Goal: Transaction & Acquisition: Subscribe to service/newsletter

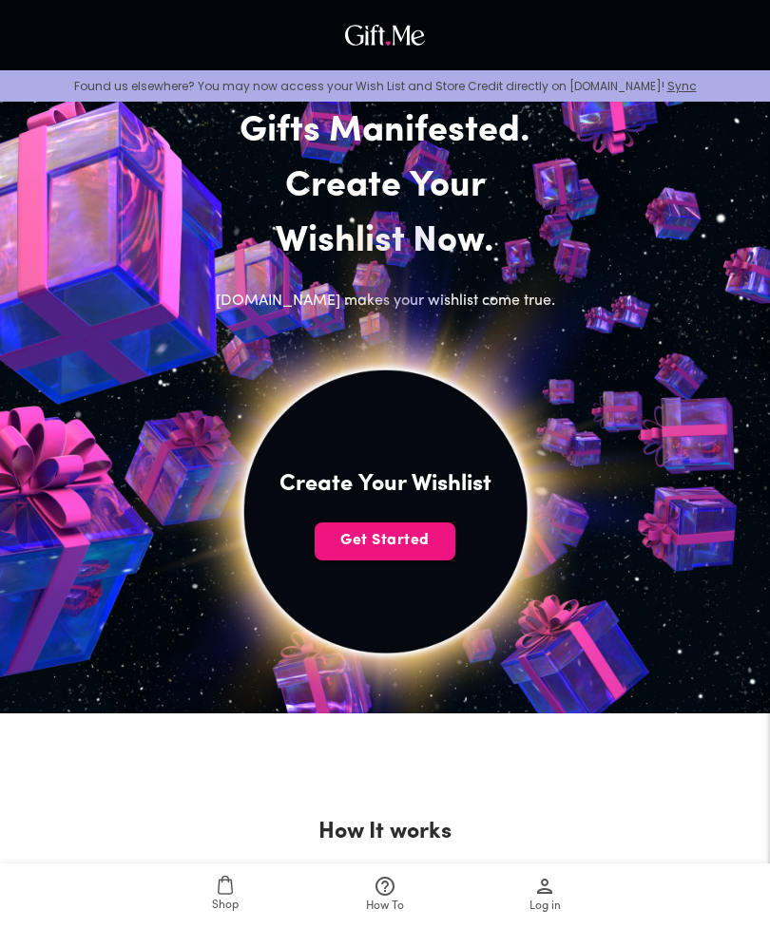
scroll to position [112, 0]
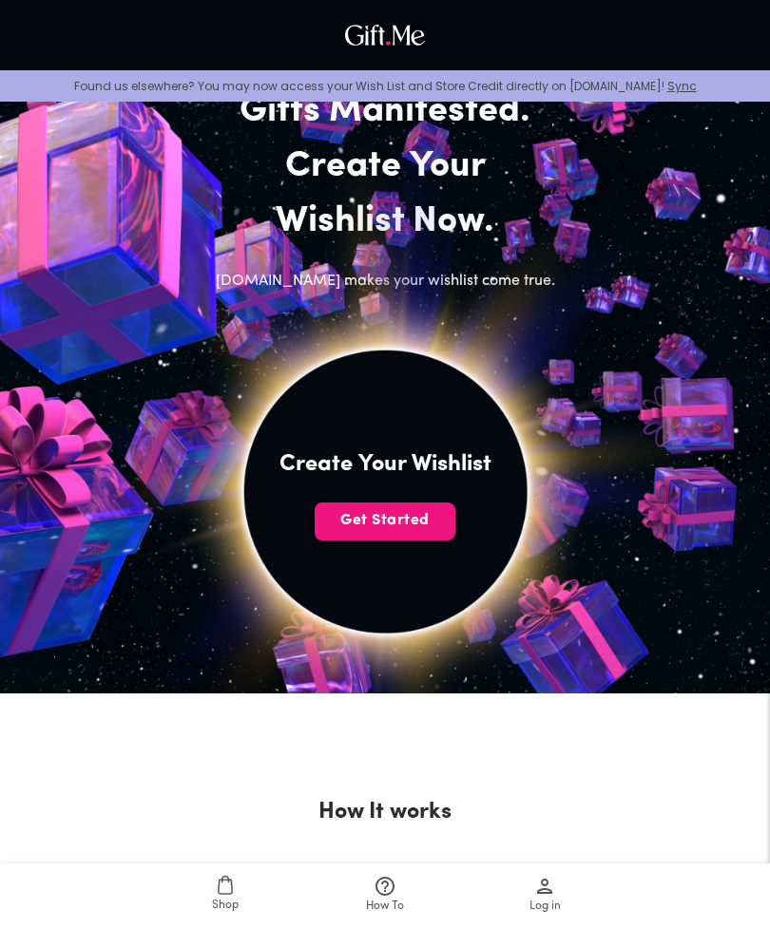
click at [387, 518] on span "Get Started" at bounding box center [384, 520] width 141 height 21
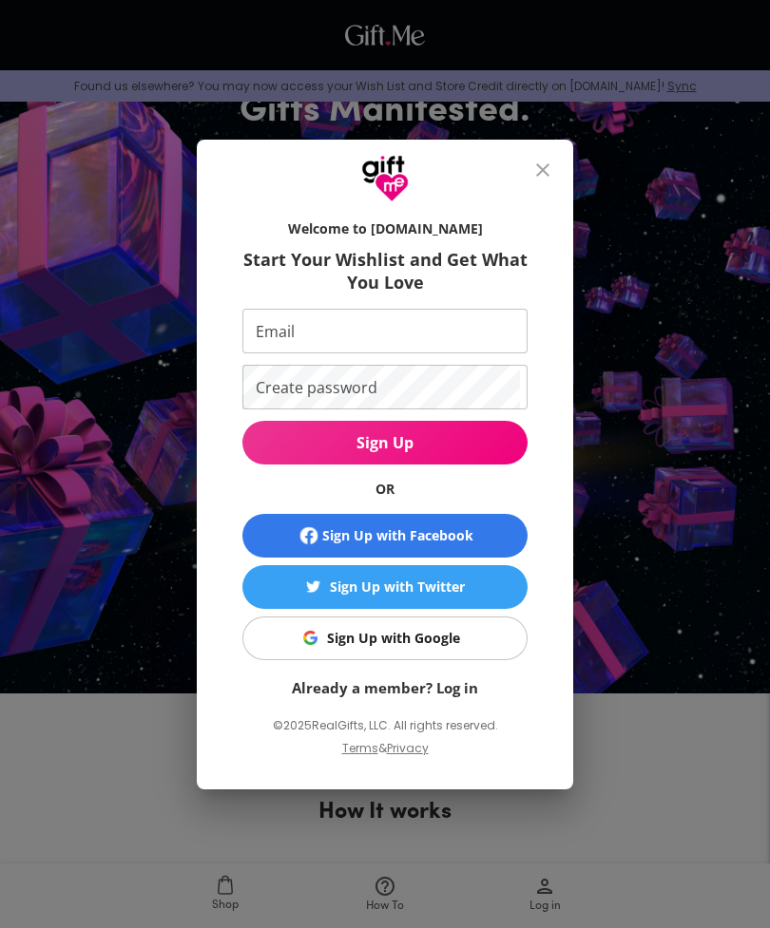
click at [433, 649] on div "Sign Up with Google" at bounding box center [393, 638] width 133 height 21
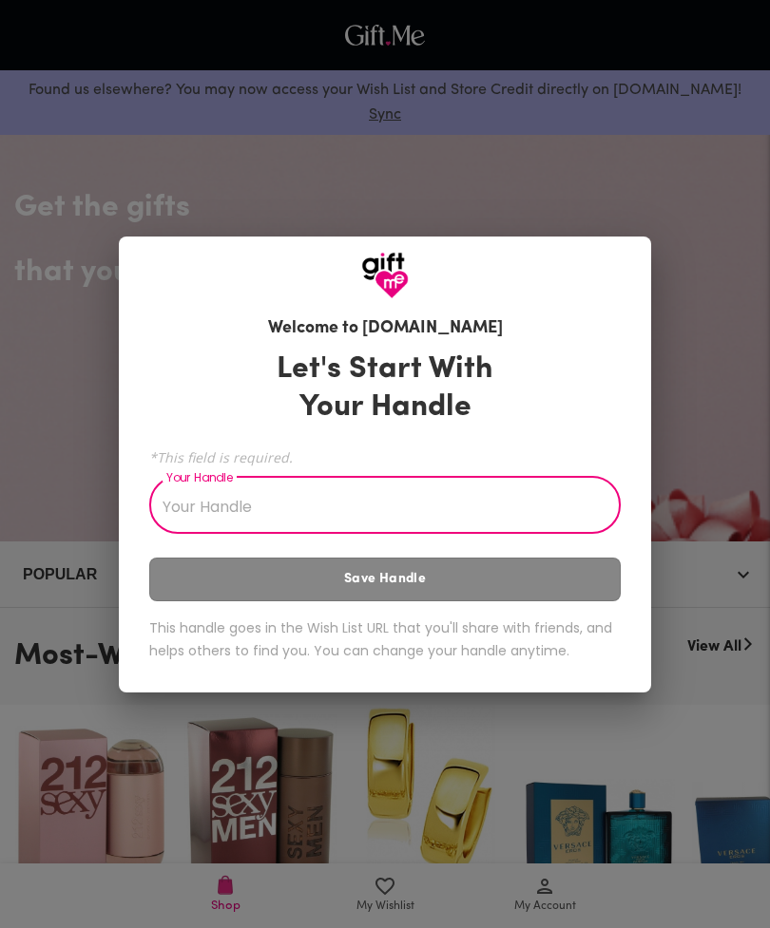
click at [239, 517] on input "Your Handle" at bounding box center [374, 507] width 450 height 53
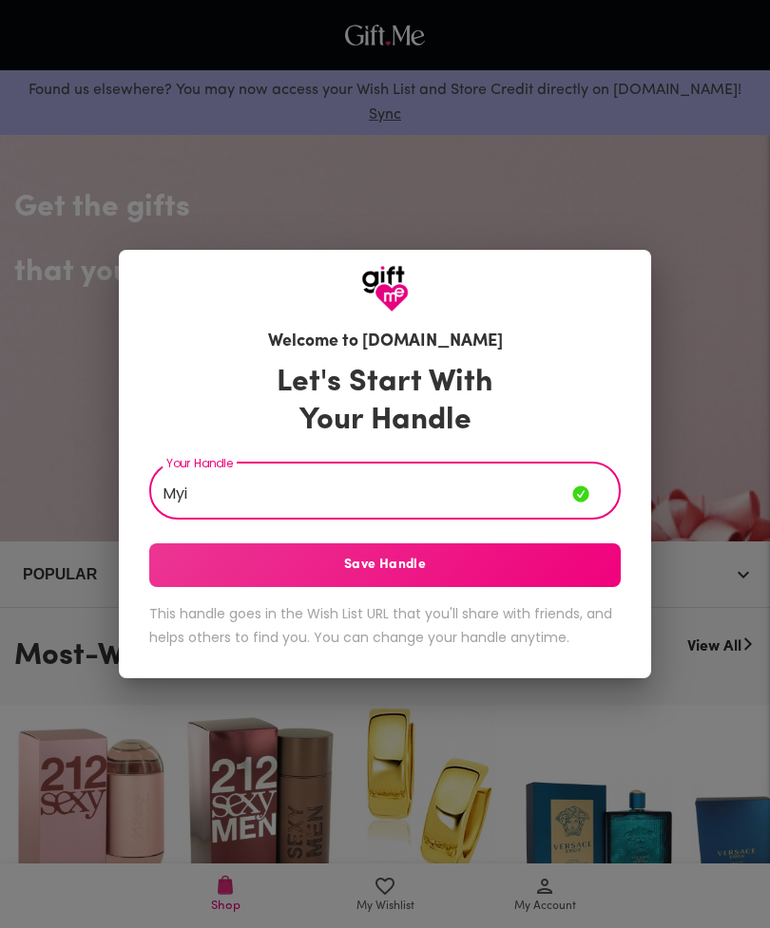
type input "Myi"
click at [567, 559] on span "Save Handle" at bounding box center [384, 565] width 471 height 21
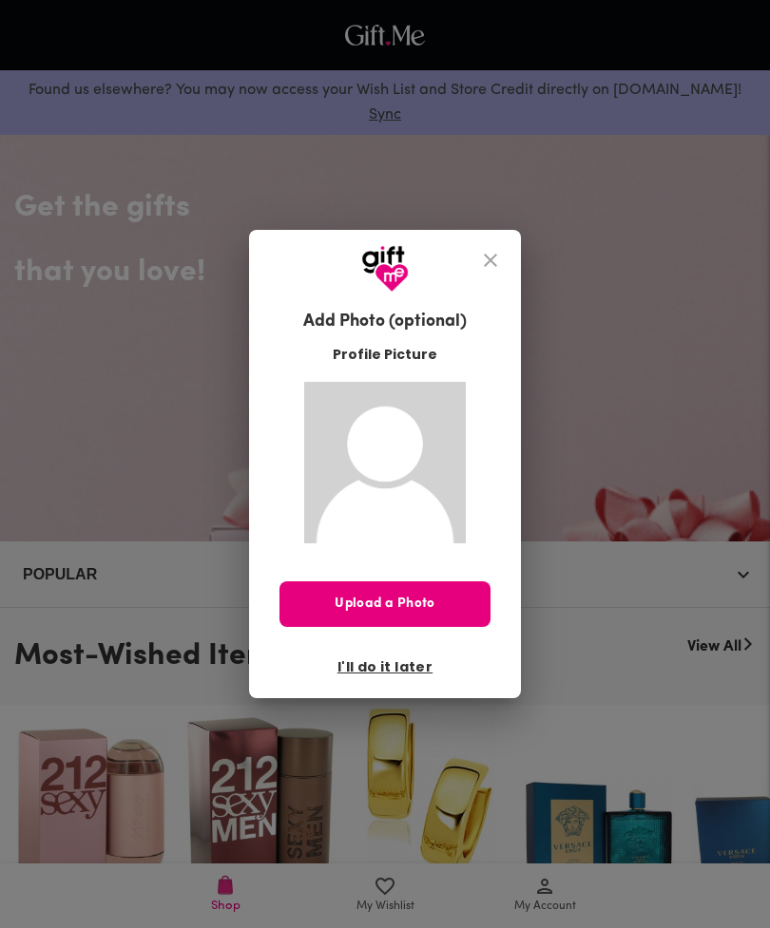
click at [480, 262] on icon "close" at bounding box center [490, 260] width 23 height 23
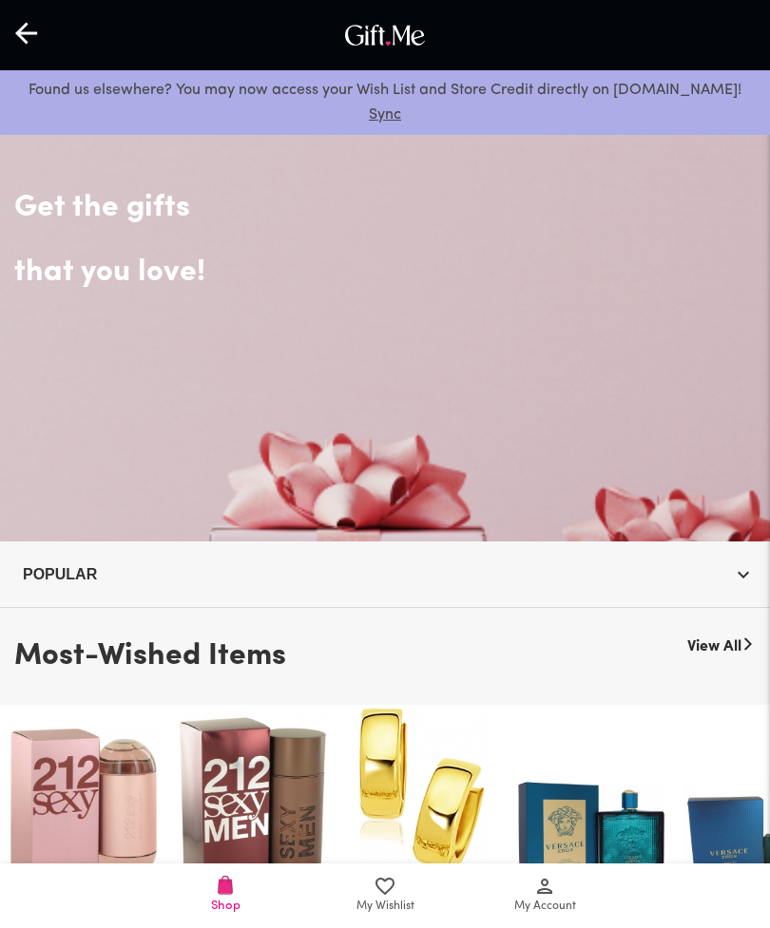
click at [40, 35] on div at bounding box center [27, 35] width 55 height 59
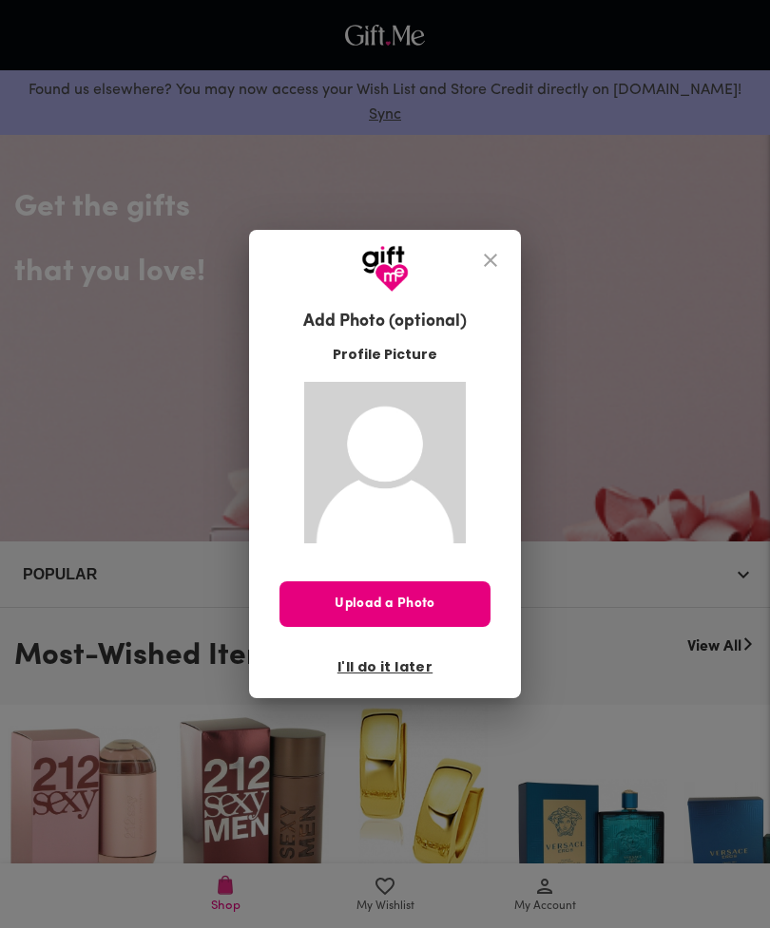
click at [494, 255] on icon "close" at bounding box center [490, 260] width 23 height 23
